Goal: Find contact information: Find contact information

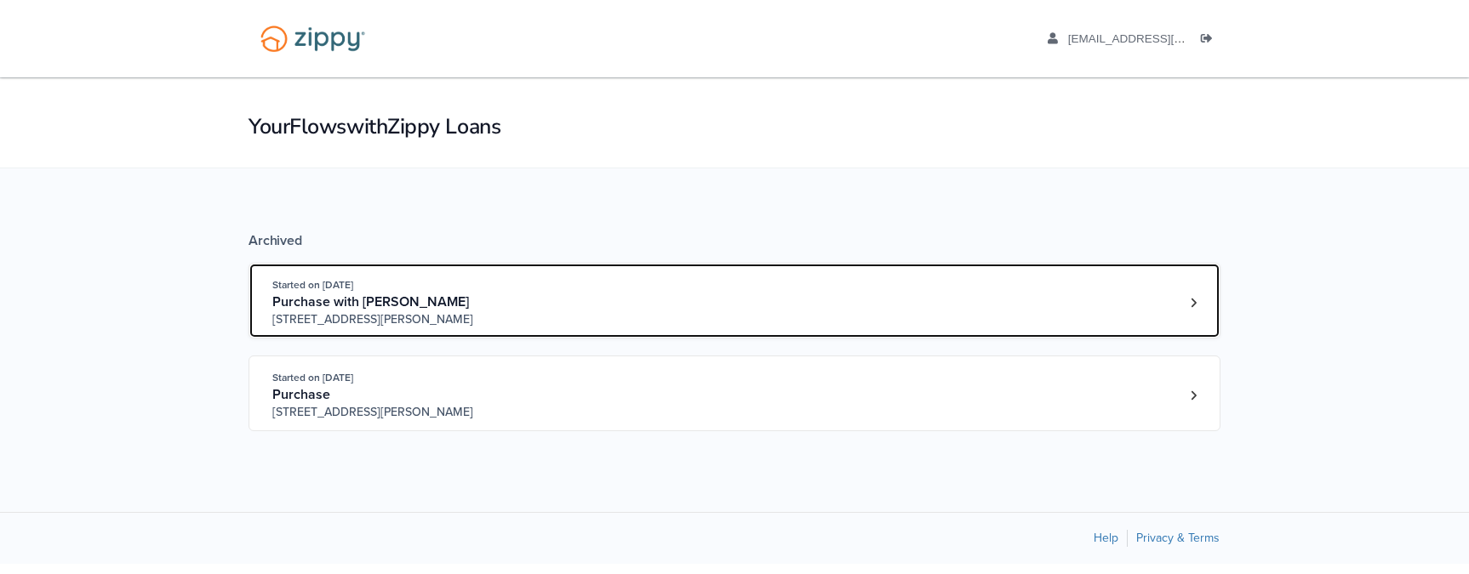
click at [493, 300] on div "Purchase with [PERSON_NAME]" at bounding box center [402, 303] width 260 height 18
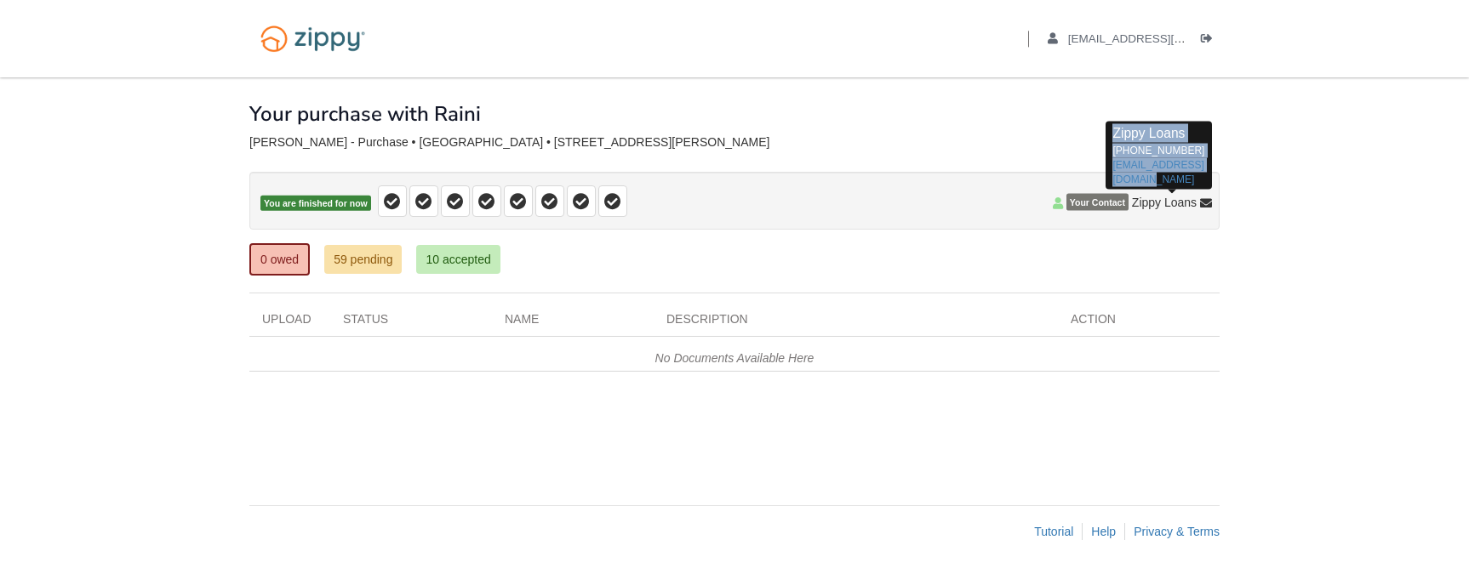
drag, startPoint x: 1147, startPoint y: 177, endPoint x: 1112, endPoint y: 139, distance: 51.8
click at [1112, 139] on p "Zippy Loans 512-975-2947 zippyguide@zippymh.com" at bounding box center [1158, 155] width 93 height 63
copy p "Zippy Loans 512-975-2947 zippyguide@zippymh.com"
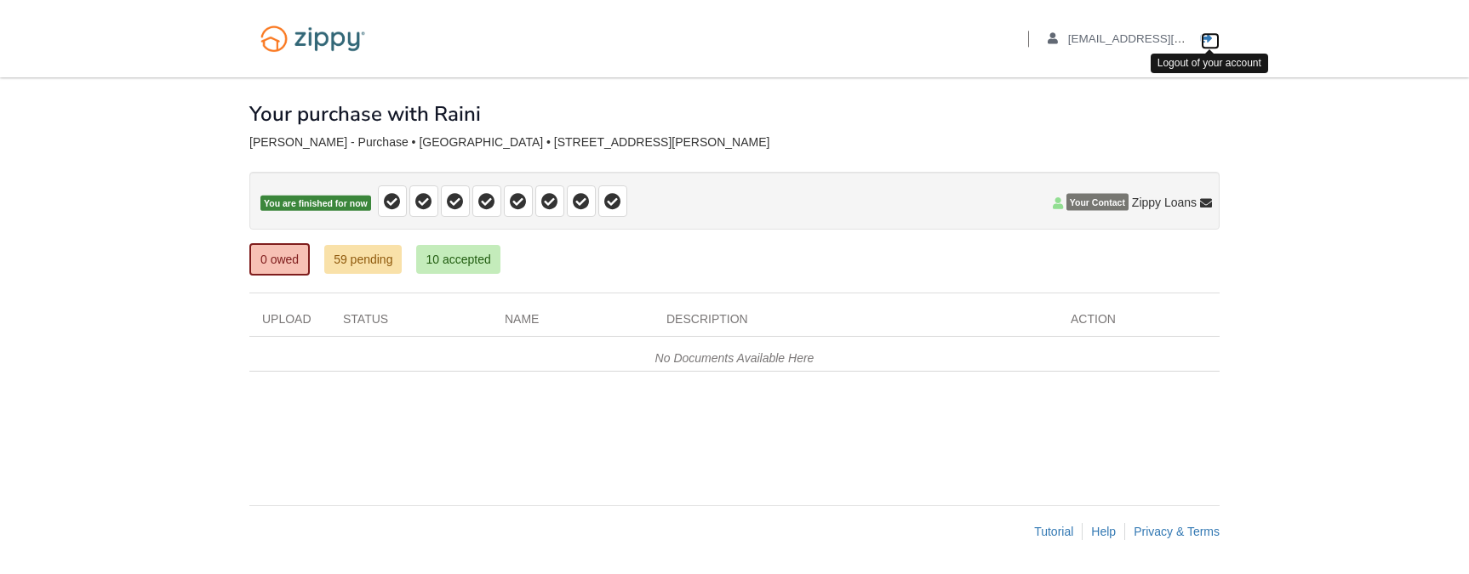
click at [1208, 33] on icon "Log out" at bounding box center [1207, 39] width 12 height 12
